Goal: Information Seeking & Learning: Understand process/instructions

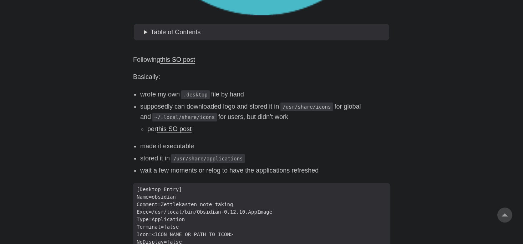
scroll to position [342, 0]
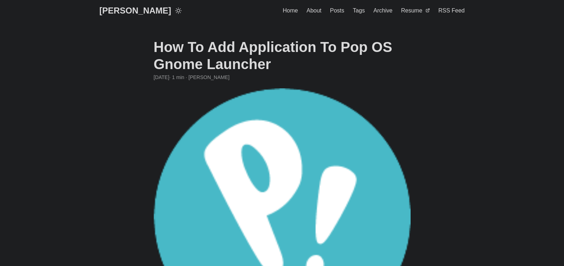
scroll to position [342, 0]
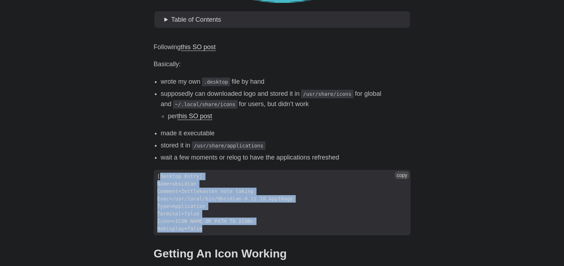
drag, startPoint x: 159, startPoint y: 175, endPoint x: 202, endPoint y: 233, distance: 72.4
click at [202, 233] on code "[Desktop Entry] Name=obsidian Comment=Zettlekasten note taking Exec=/usr/local/…" at bounding box center [282, 203] width 257 height 66
copy code "Desktop Entry] Name=obsidian Comment=Zettlekasten note taking Exec=/usr/local/b…"
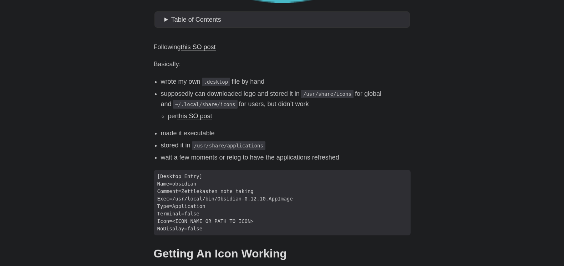
click at [88, 67] on body "[PERSON_NAME] Home About Posts Tags Archive Resume" at bounding box center [282, 46] width 564 height 777
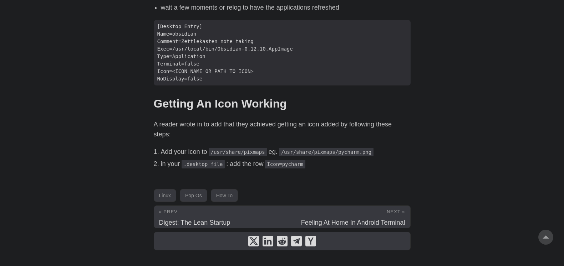
scroll to position [510, 0]
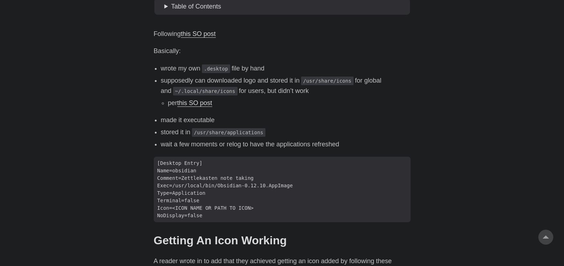
scroll to position [339, 0]
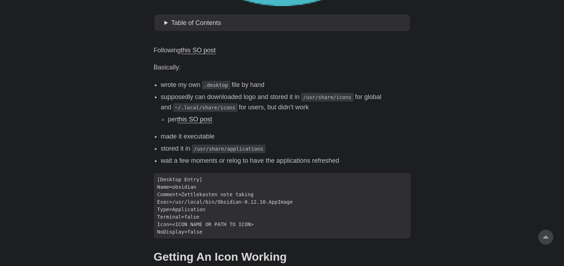
click at [98, 101] on body "[PERSON_NAME] Home About Posts Tags Archive Resume" at bounding box center [282, 49] width 564 height 777
click at [514, 100] on body "[PERSON_NAME] Home About Posts Tags Archive Resume" at bounding box center [282, 49] width 564 height 777
click at [70, 134] on body "[PERSON_NAME] Home About Posts Tags Archive Resume" at bounding box center [282, 49] width 564 height 777
click at [116, 213] on body "Greg Hilston Home About Posts Tags Archive Resume" at bounding box center [282, 49] width 564 height 777
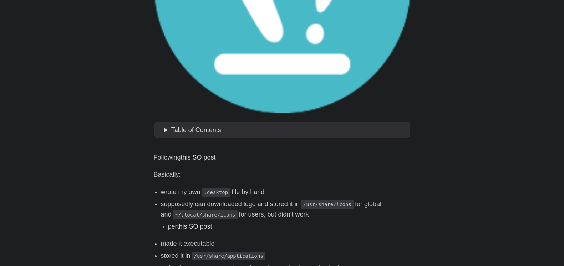
scroll to position [300, 0]
